Goal: Answer question/provide support: Share knowledge or assist other users

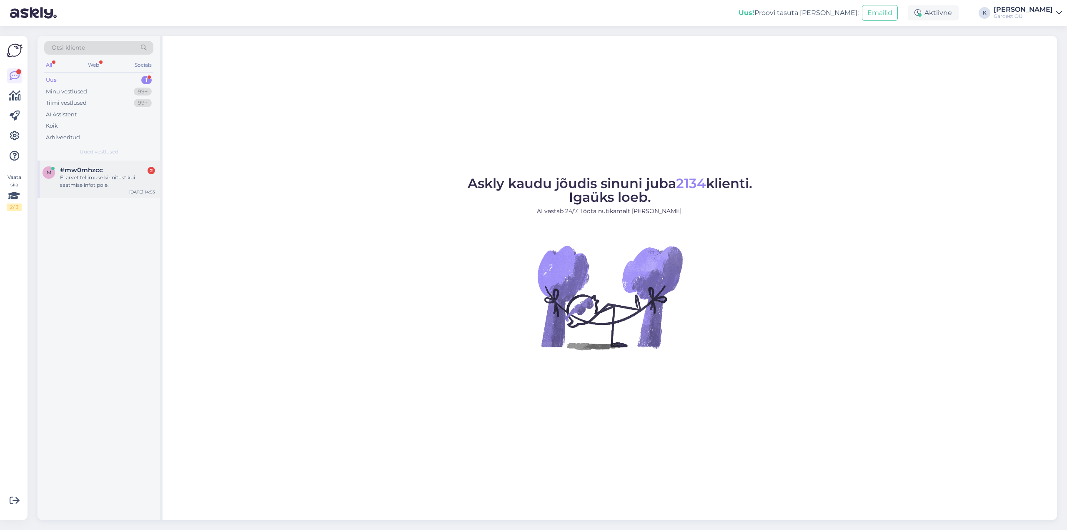
click at [91, 171] on span "#mw0mhzcc" at bounding box center [81, 170] width 43 height 8
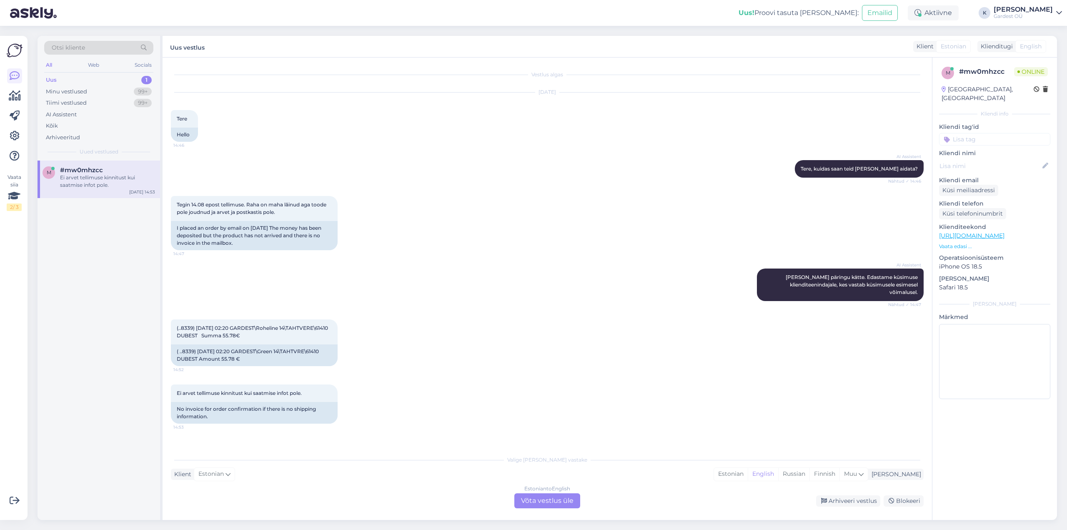
click at [558, 500] on div "Estonian to English Võta vestlus üle" at bounding box center [548, 500] width 66 height 15
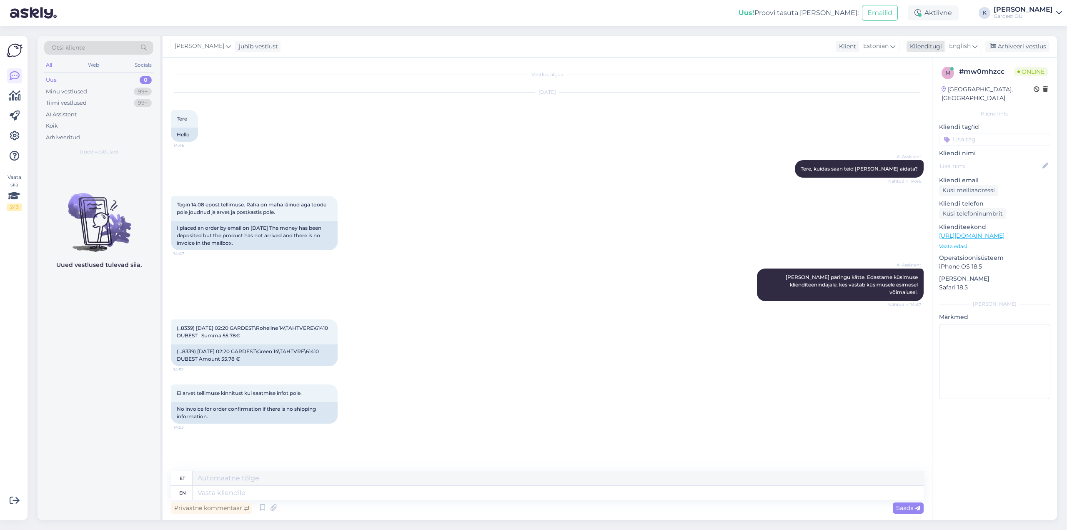
click at [969, 48] on span "English" at bounding box center [960, 46] width 22 height 9
click at [946, 146] on link "Estonian" at bounding box center [945, 148] width 92 height 13
click at [340, 501] on div "Privaatne kommentaar Saada" at bounding box center [547, 508] width 753 height 16
click at [337, 497] on textarea at bounding box center [547, 491] width 753 height 18
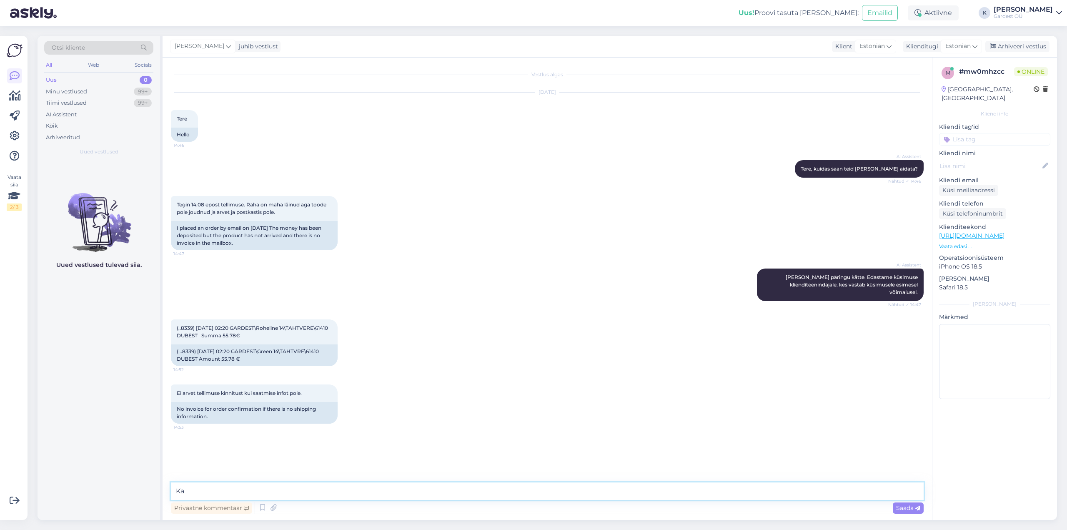
type textarea "K"
type textarea "Tere, kas saaksite öelda ka kelle nimele tellimus on tehtud?"
click at [399, 492] on textarea at bounding box center [547, 491] width 753 height 18
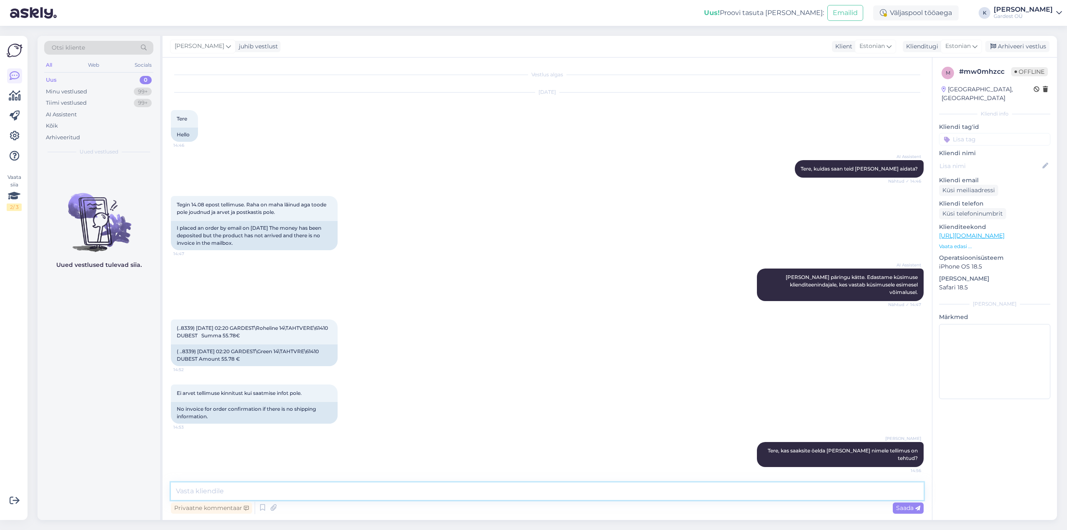
click at [371, 490] on textarea at bounding box center [547, 491] width 753 height 18
click at [404, 497] on textarea at bounding box center [547, 491] width 753 height 18
click at [460, 490] on textarea at bounding box center [547, 491] width 753 height 18
click at [525, 495] on textarea at bounding box center [547, 491] width 753 height 18
click at [53, 126] on div "Kõik" at bounding box center [52, 126] width 12 height 8
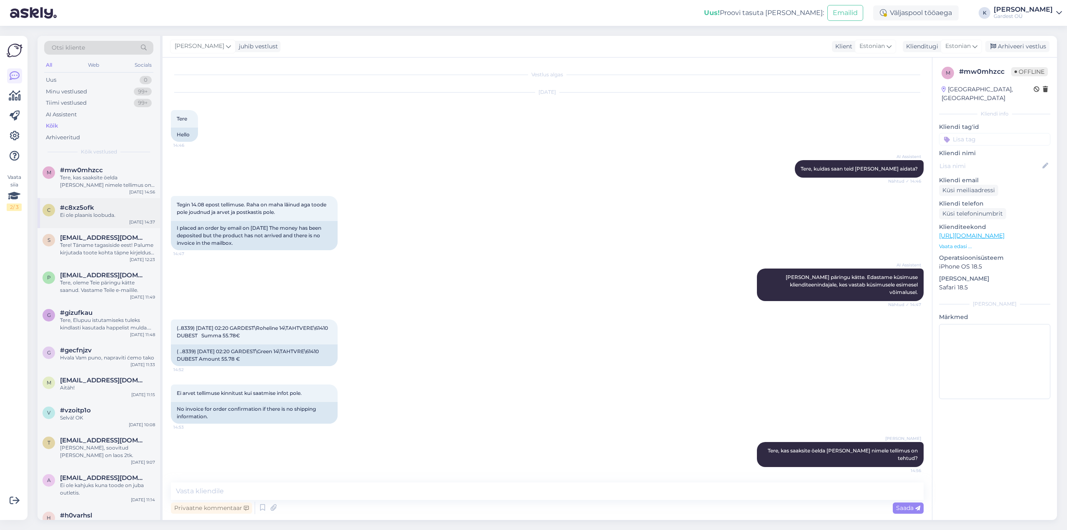
click at [87, 209] on span "#c8xz5ofk" at bounding box center [77, 208] width 34 height 8
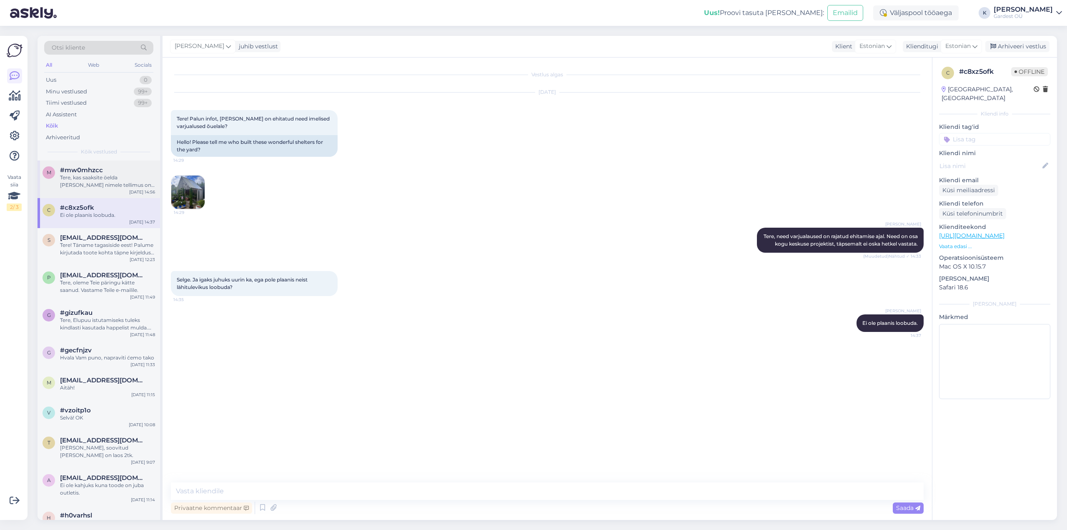
click at [88, 180] on div "Tere, kas saaksite öelda ka kelle nimele tellimus on tehtud?" at bounding box center [107, 181] width 95 height 15
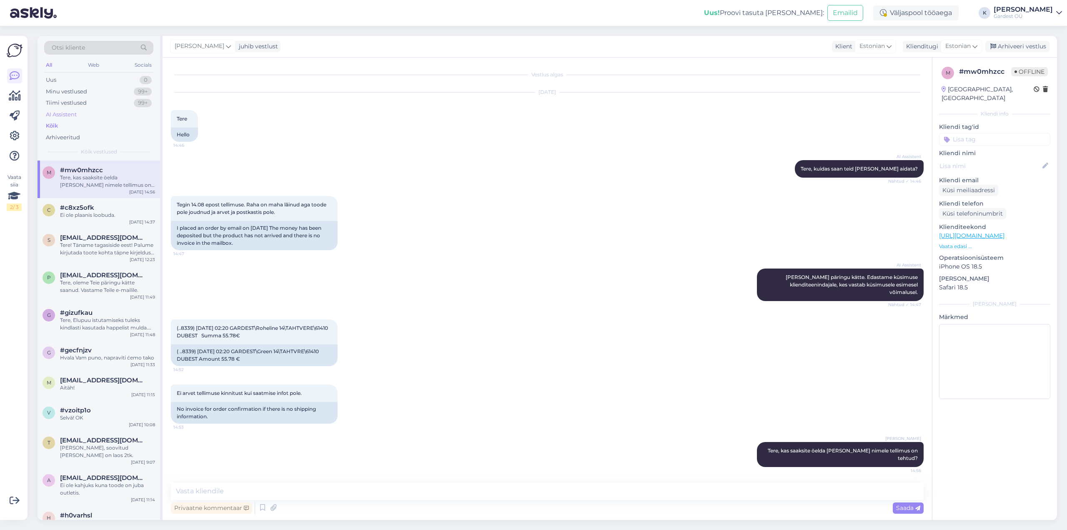
click at [70, 113] on div "AI Assistent" at bounding box center [61, 114] width 31 height 8
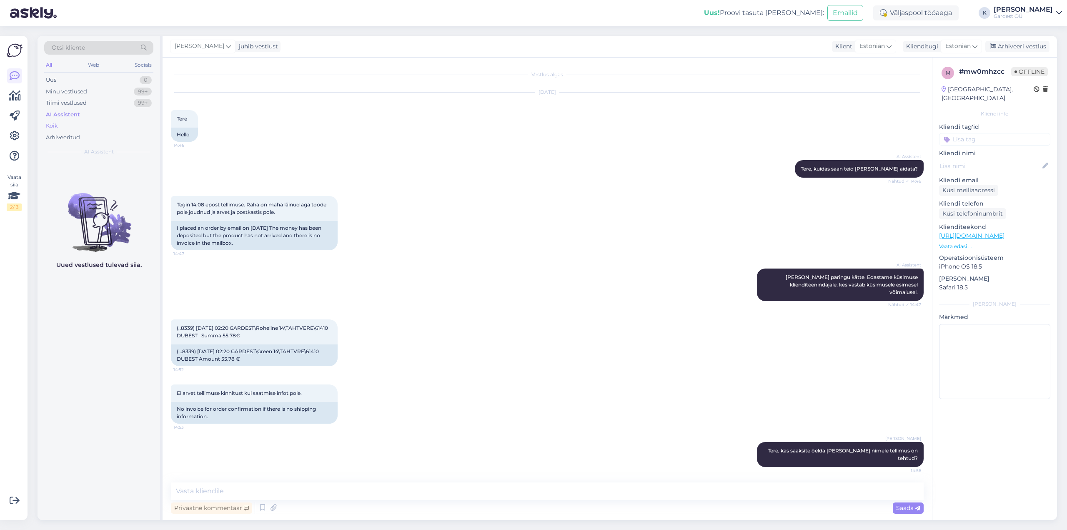
click at [58, 127] on div "Kõik" at bounding box center [98, 126] width 109 height 12
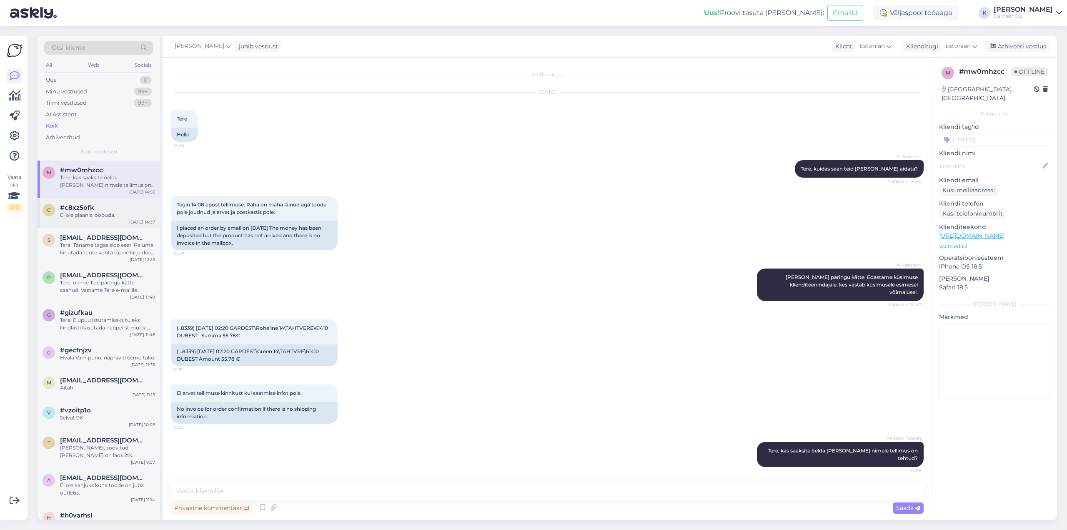
click at [90, 217] on div "Ei ole plaanis loobuda." at bounding box center [107, 215] width 95 height 8
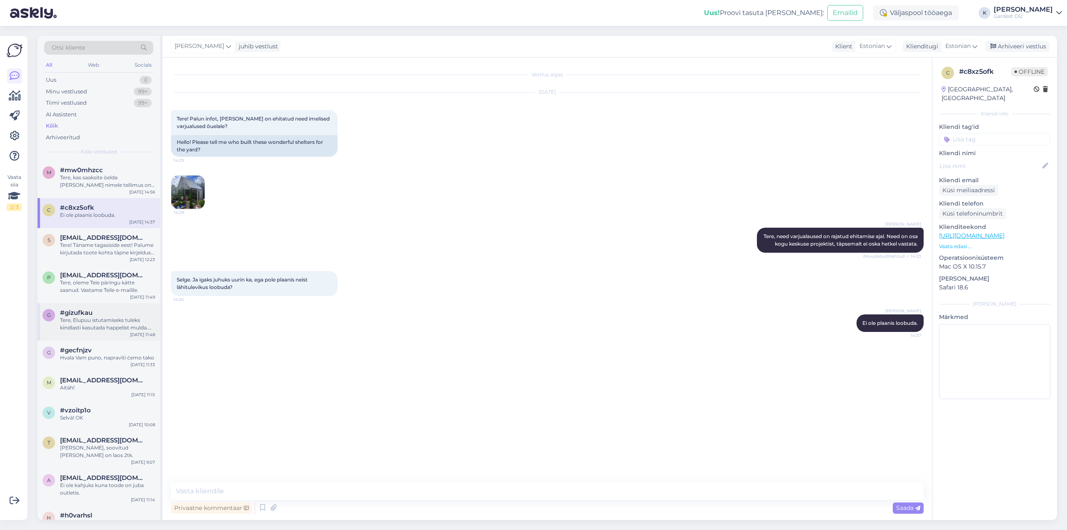
click at [80, 325] on div "Tere, Elupuu istutamiseks tuleks kindlasti kasutada happelist mulda. Kekkilä Ok…" at bounding box center [107, 323] width 95 height 15
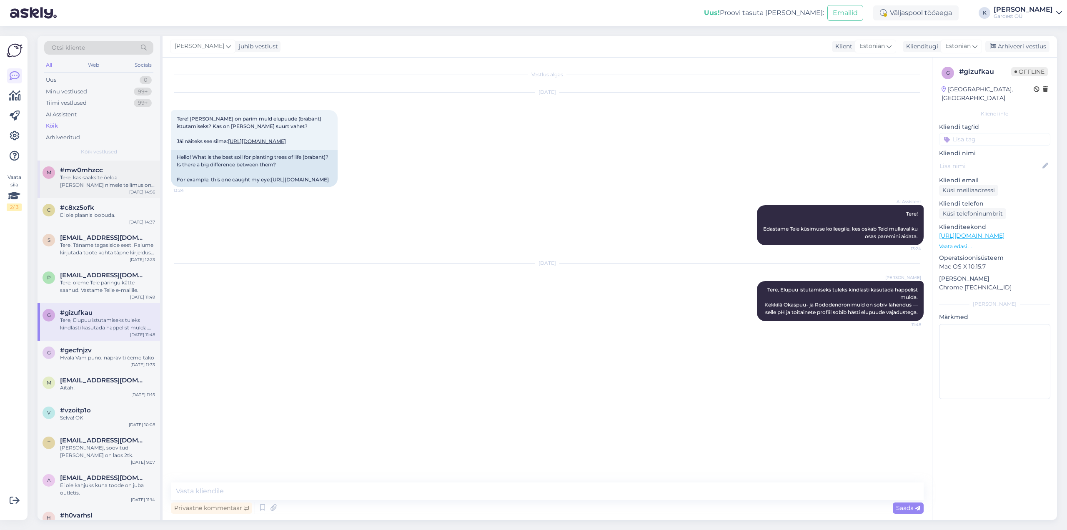
click at [107, 178] on div "Tere, kas saaksite öelda ka kelle nimele tellimus on tehtud?" at bounding box center [107, 181] width 95 height 15
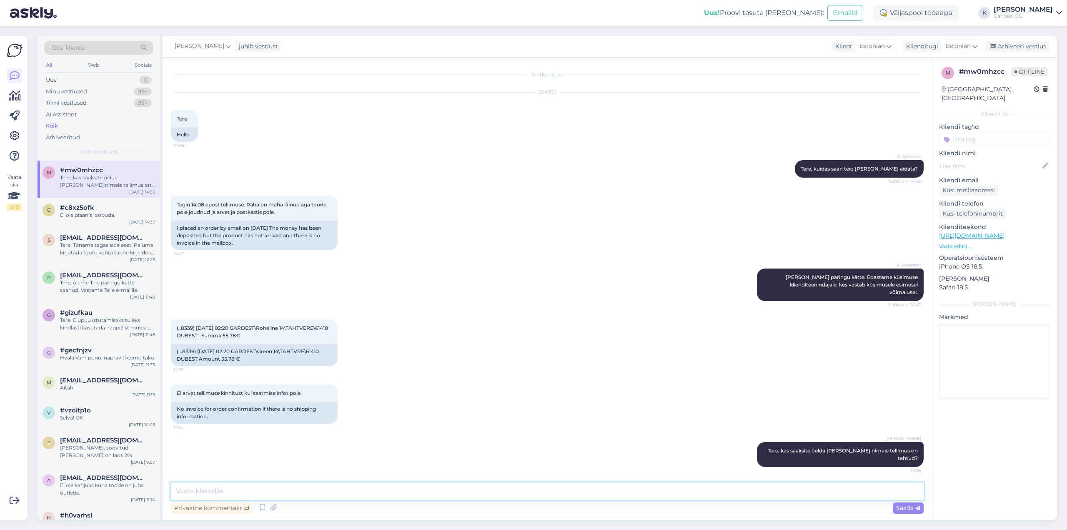
click at [379, 492] on textarea at bounding box center [547, 491] width 753 height 18
